Goal: Task Accomplishment & Management: Manage account settings

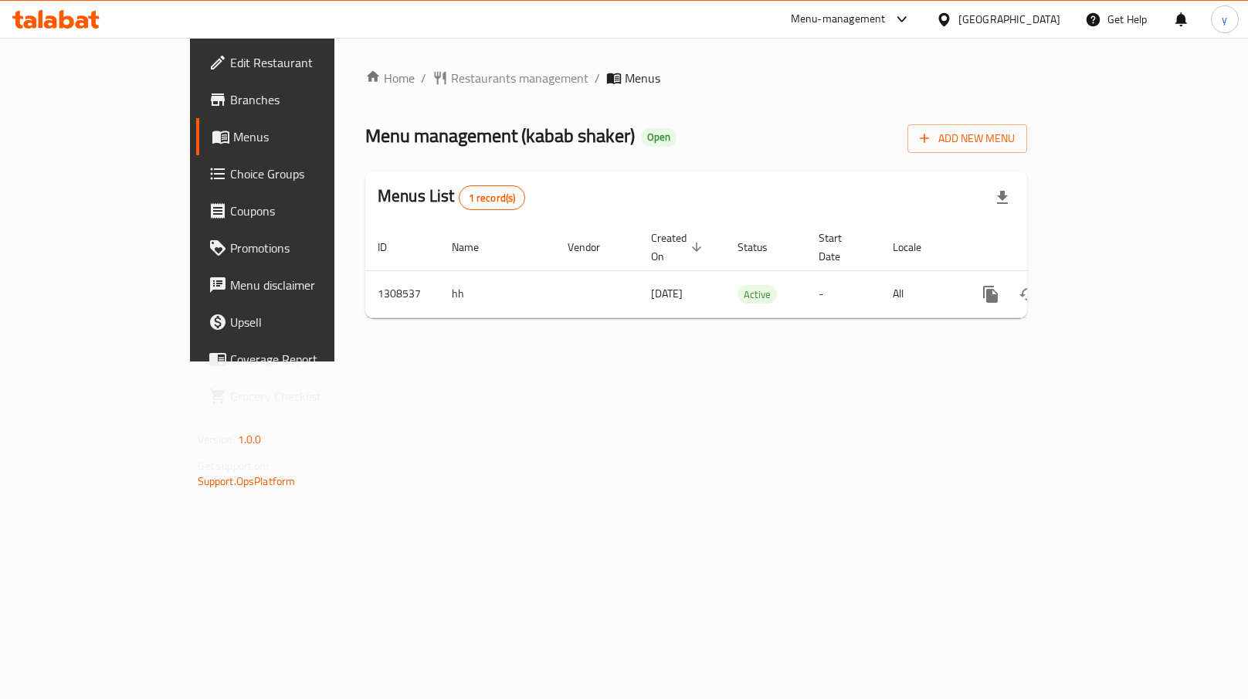
click at [230, 176] on span "Choice Groups" at bounding box center [308, 174] width 156 height 19
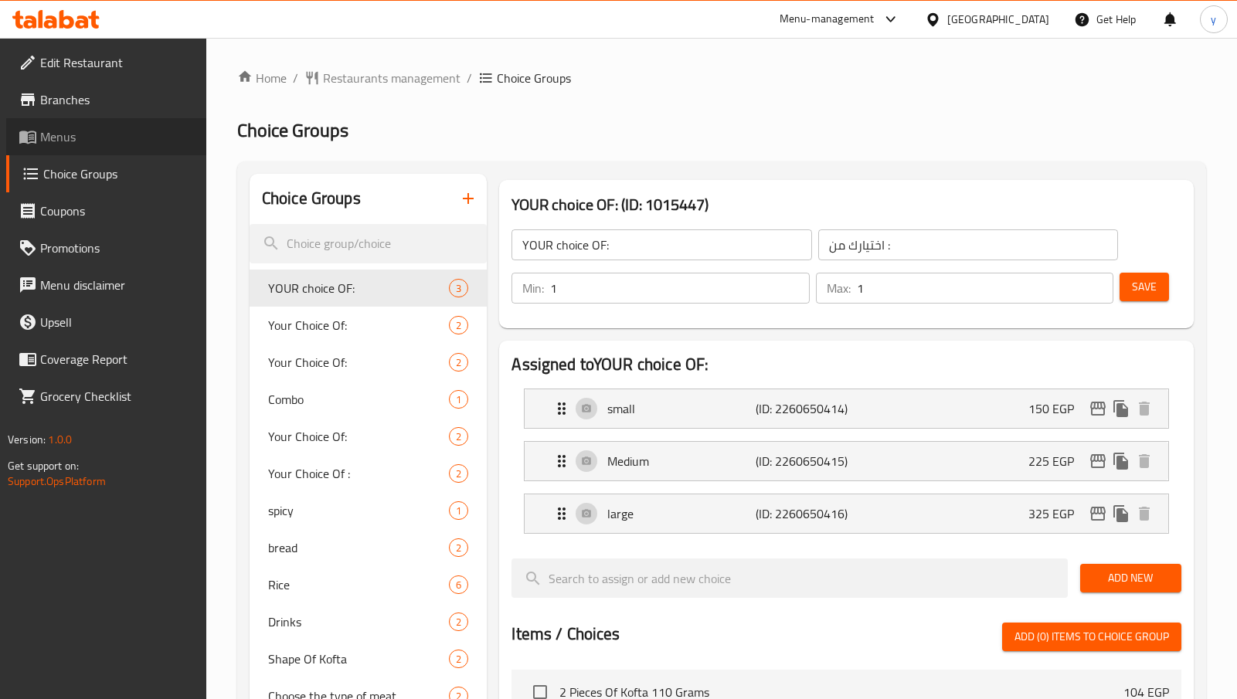
click at [70, 144] on span "Menus" at bounding box center [117, 136] width 154 height 19
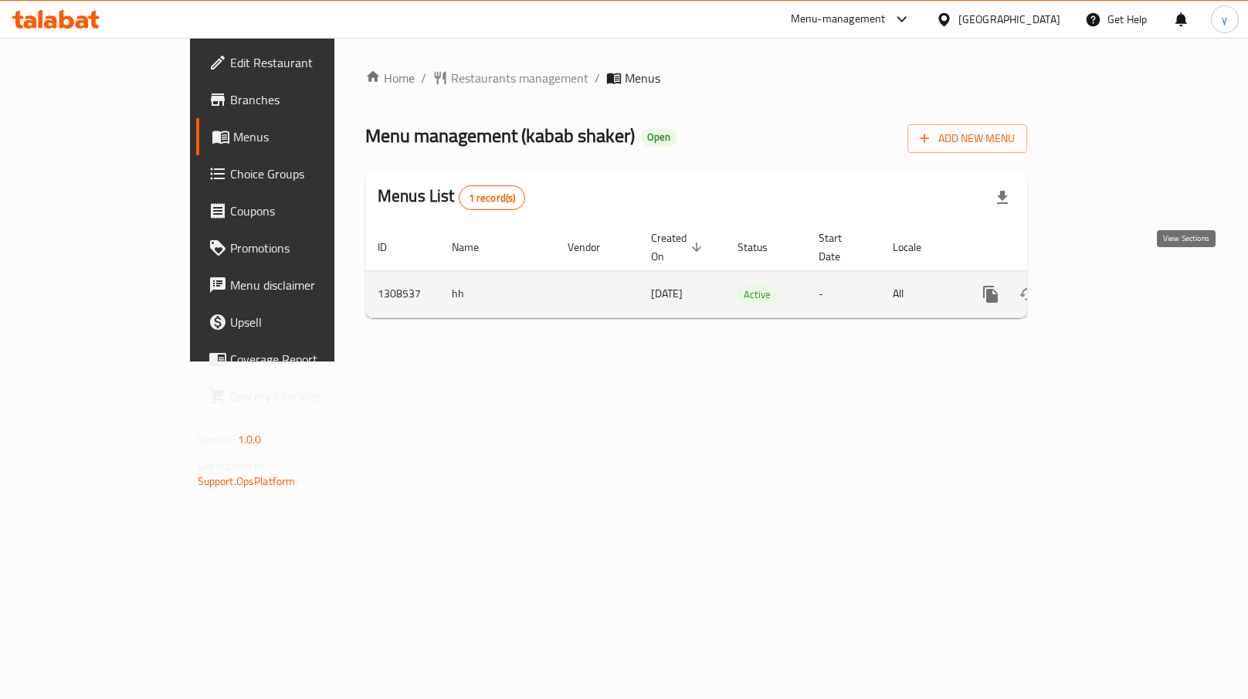
click at [1112, 285] on icon "enhanced table" at bounding box center [1102, 294] width 19 height 19
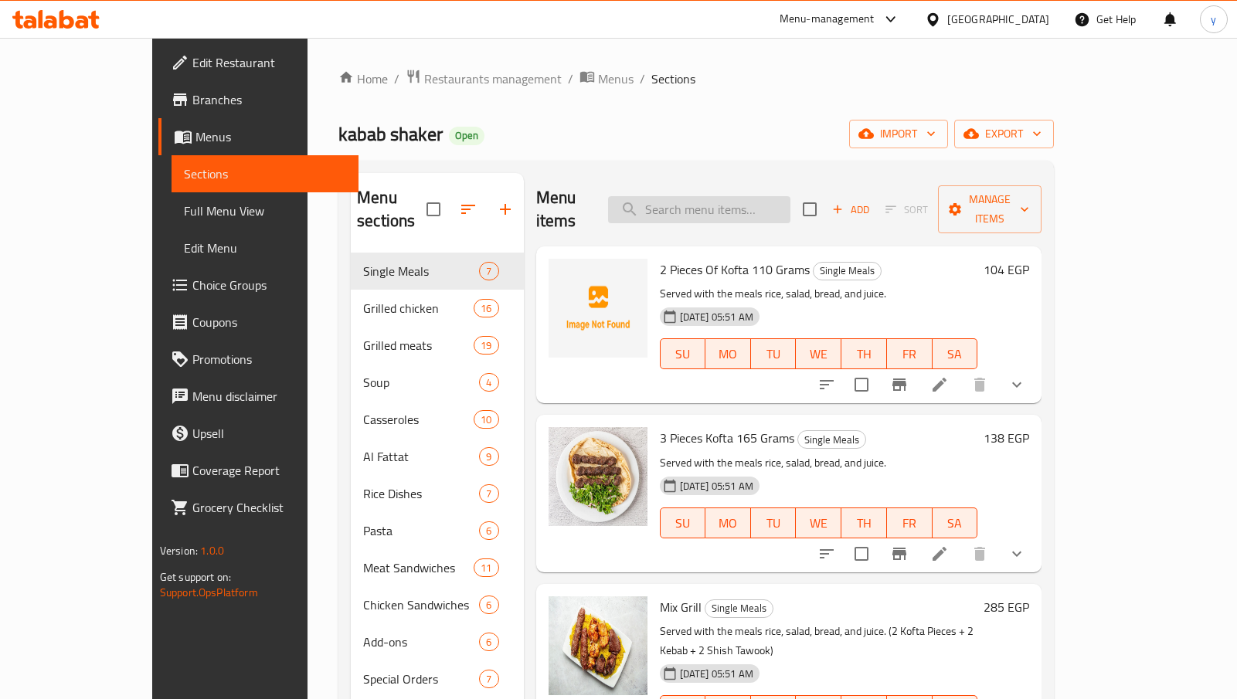
click at [736, 202] on input "search" at bounding box center [699, 209] width 182 height 27
paste input "Kebab Veal"
type input "Kebab Veal"
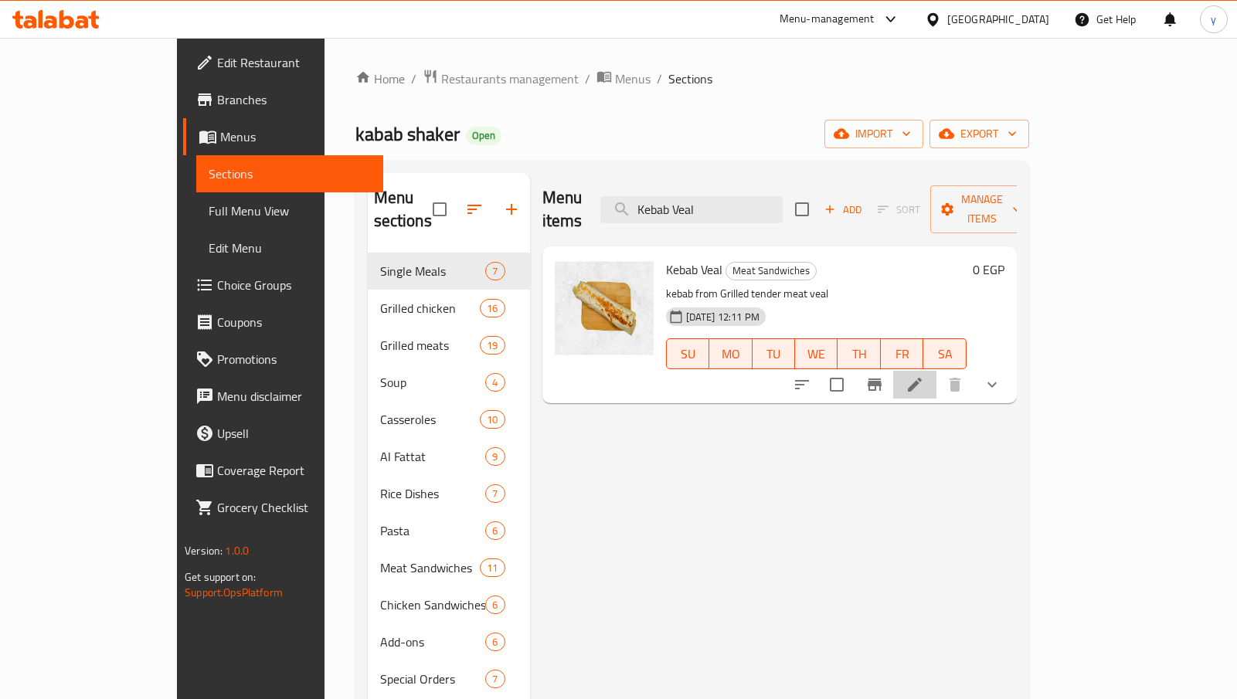
click at [936, 371] on li at bounding box center [914, 385] width 43 height 28
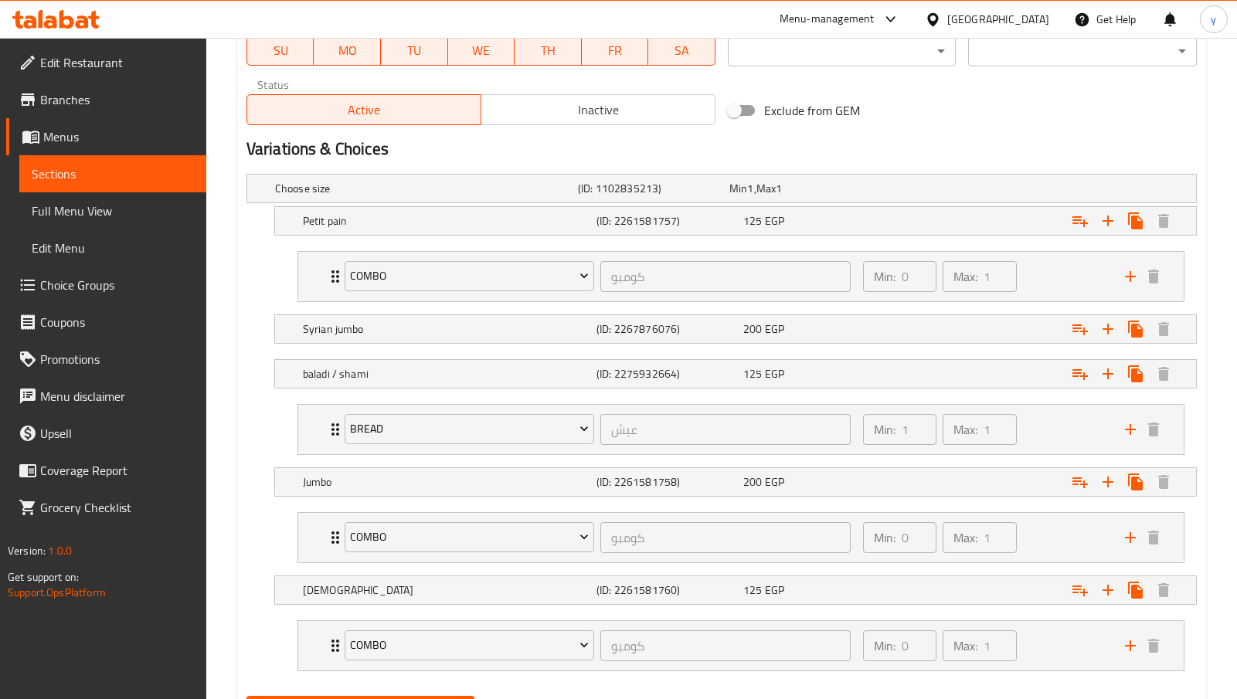
scroll to position [606, 0]
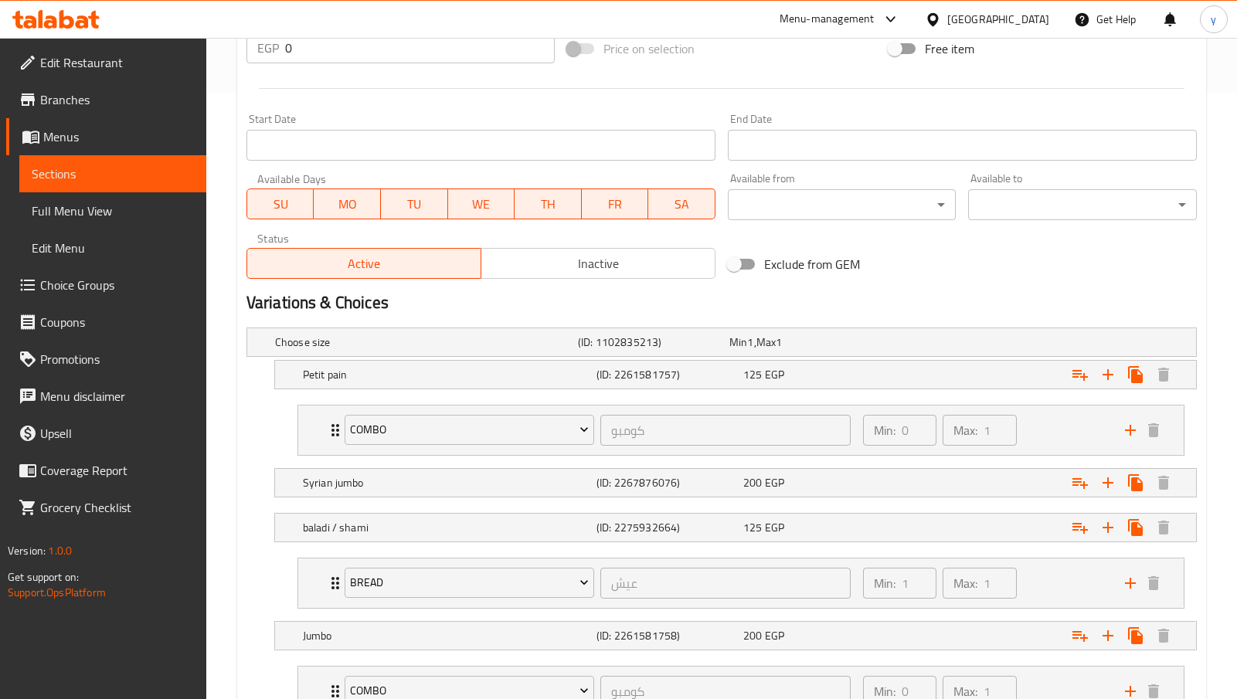
click at [68, 21] on icon at bounding box center [55, 19] width 87 height 19
